Goal: Task Accomplishment & Management: Use online tool/utility

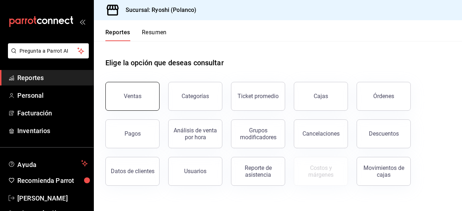
click at [135, 102] on button "Ventas" at bounding box center [132, 96] width 54 height 29
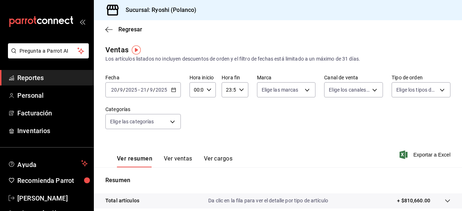
click at [174, 90] on icon "button" at bounding box center [173, 89] width 5 height 5
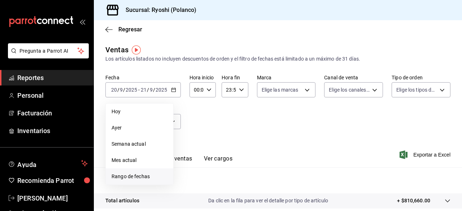
click at [127, 172] on li "Rango de fechas" at bounding box center [139, 176] width 67 height 16
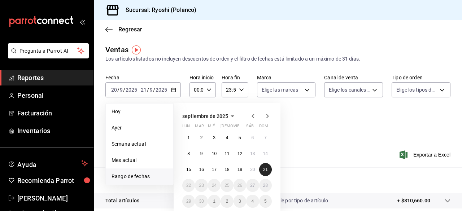
click at [263, 175] on button "21" at bounding box center [265, 169] width 13 height 13
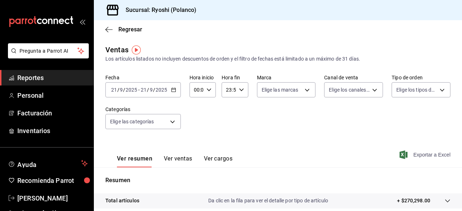
click at [432, 156] on span "Exportar a Excel" at bounding box center [425, 154] width 49 height 9
click at [173, 124] on body "Pregunta a Parrot AI Reportes Personal Facturación Inventarios Ayuda Recomienda…" at bounding box center [231, 105] width 462 height 211
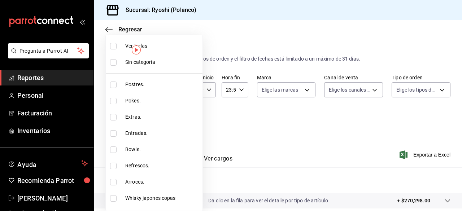
click at [115, 82] on input "checkbox" at bounding box center [113, 85] width 6 height 6
checkbox input "true"
type input "3971b1f1-eb4c-4b65-a33f-e0602f1a7270"
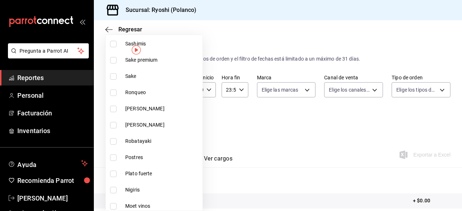
scroll to position [510, 0]
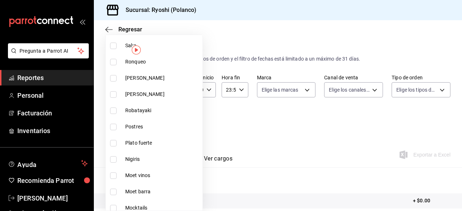
click at [115, 124] on input "checkbox" at bounding box center [113, 127] width 6 height 6
checkbox input "true"
type input "3971b1f1-eb4c-4b65-a33f-e0602f1a7270,f29fb788-a061-4889-ae5a-b73f6482cd79"
click at [298, 160] on div at bounding box center [231, 105] width 462 height 211
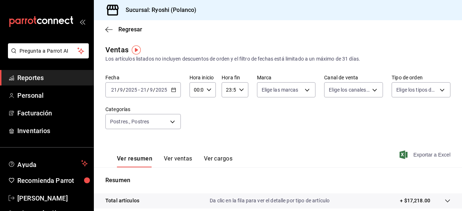
click at [414, 156] on span "Exportar a Excel" at bounding box center [425, 154] width 49 height 9
click at [415, 156] on span "Exportar a Excel" at bounding box center [425, 154] width 49 height 9
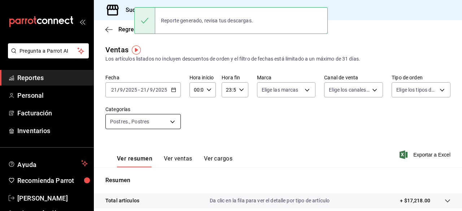
click at [171, 121] on body "Pregunta a Parrot AI Reportes Personal Facturación Inventarios Ayuda Recomienda…" at bounding box center [231, 105] width 462 height 211
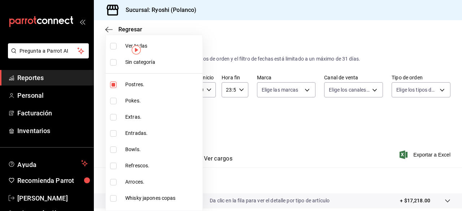
click at [112, 48] on input "checkbox" at bounding box center [113, 46] width 6 height 6
checkbox input "true"
type input "3971b1f1-eb4c-4b65-a33f-e0602f1a7270,e647ec20-b9be-4789-a430-eb555fd10a41,bb66a…"
checkbox input "true"
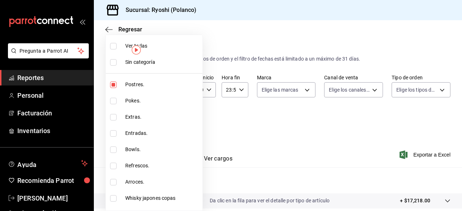
checkbox input "true"
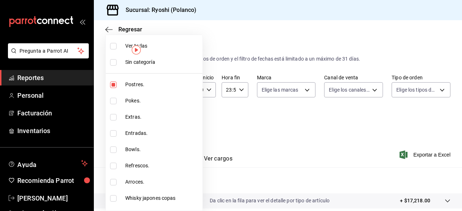
checkbox input "true"
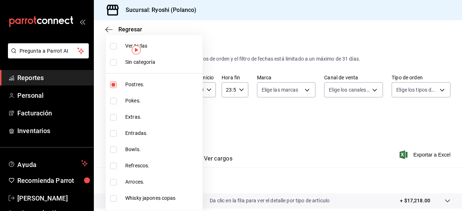
checkbox input "true"
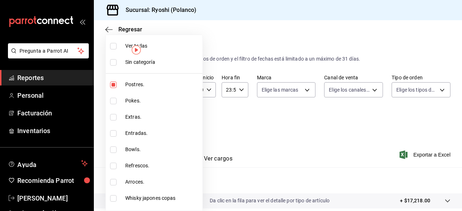
checkbox input "true"
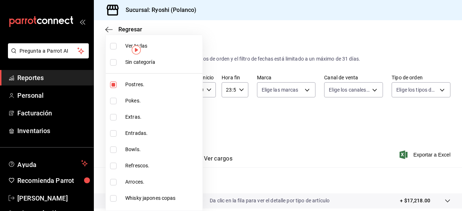
checkbox input "true"
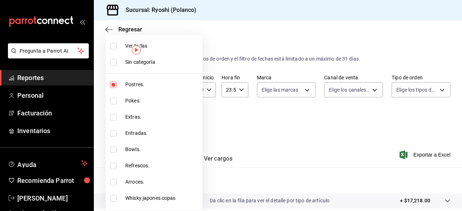
checkbox input "true"
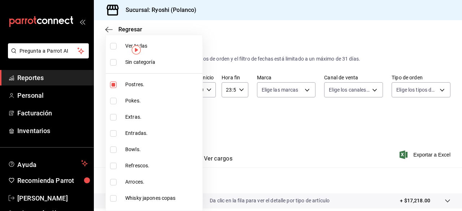
checkbox input "true"
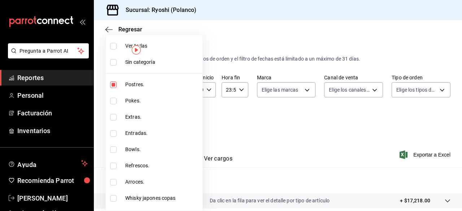
checkbox input "true"
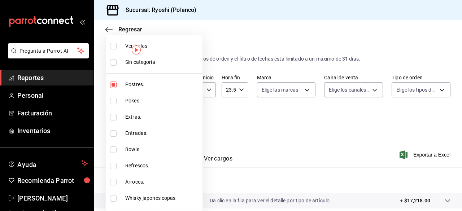
checkbox input "true"
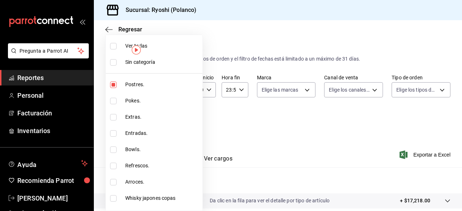
checkbox input "true"
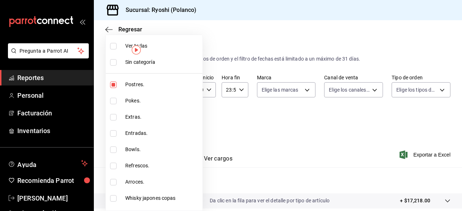
checkbox input "true"
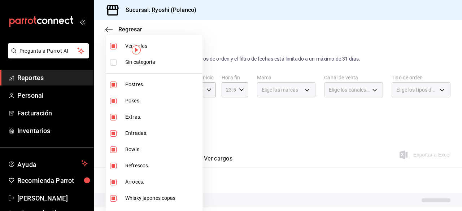
click at [112, 48] on input "checkbox" at bounding box center [113, 46] width 6 height 6
checkbox input "false"
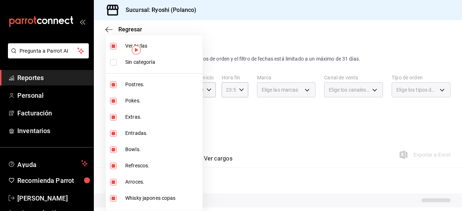
checkbox input "false"
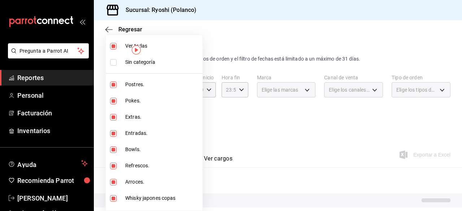
checkbox input "false"
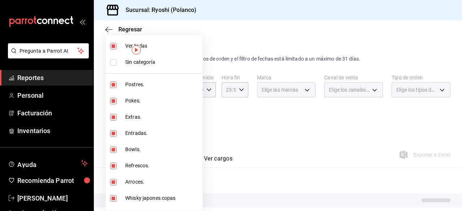
checkbox input "false"
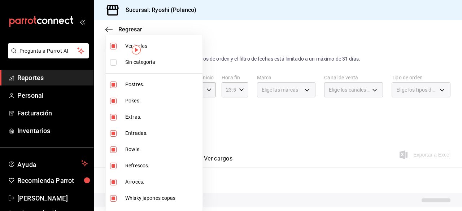
checkbox input "false"
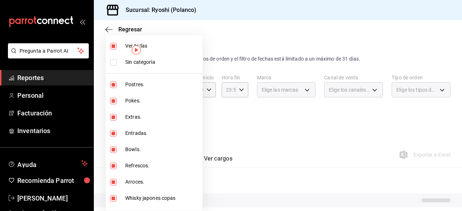
checkbox input "false"
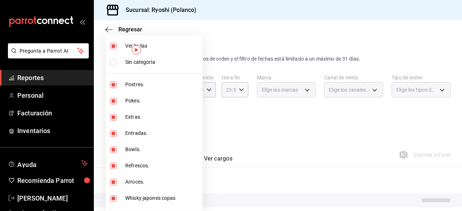
checkbox input "false"
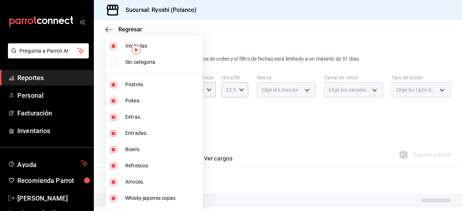
checkbox input "false"
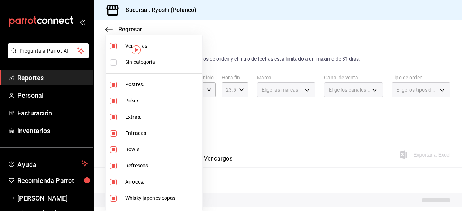
checkbox input "false"
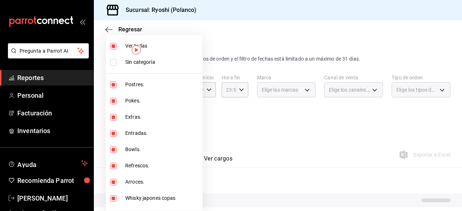
checkbox input "false"
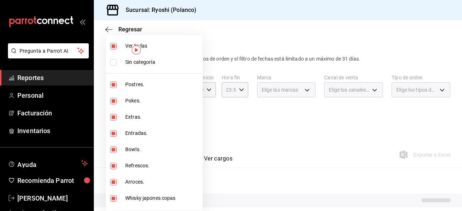
checkbox input "false"
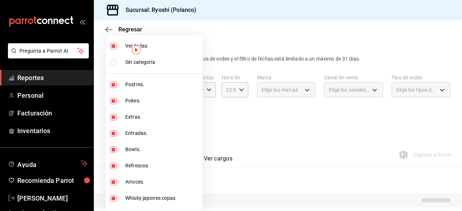
checkbox input "false"
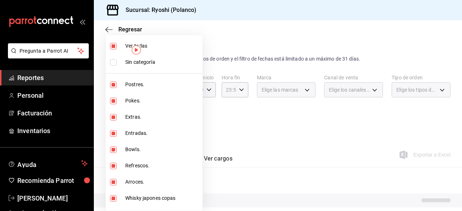
checkbox input "false"
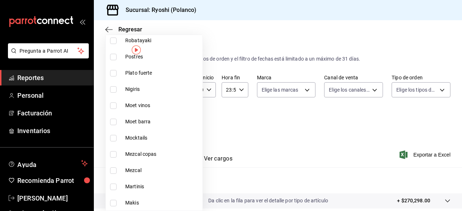
scroll to position [823, 0]
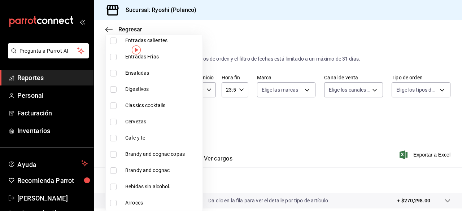
click at [113, 136] on input "checkbox" at bounding box center [113, 138] width 6 height 6
checkbox input "true"
type input "e9d65df4-369a-41df-af20-a5332ddf0d85"
click at [410, 155] on div at bounding box center [231, 105] width 462 height 211
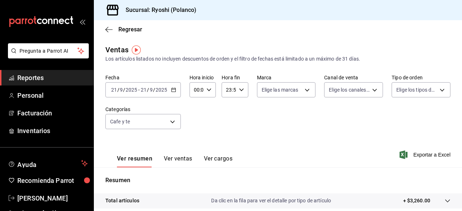
click at [410, 155] on span "Exportar a Excel" at bounding box center [425, 154] width 49 height 9
